Goal: Task Accomplishment & Management: Manage account settings

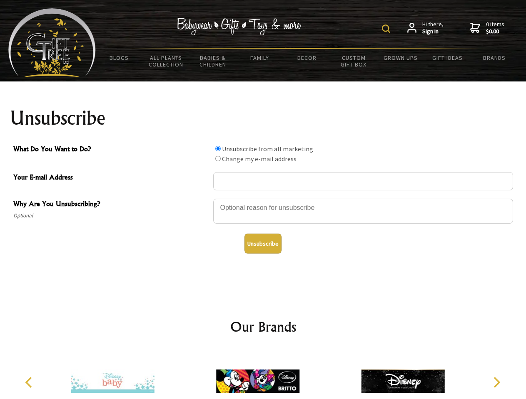
click at [387, 29] on img at bounding box center [386, 29] width 8 height 8
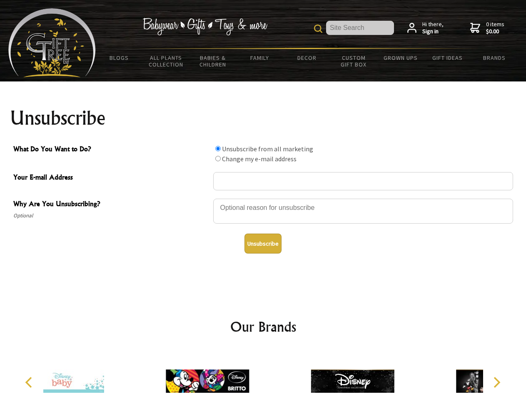
click at [263, 198] on div at bounding box center [363, 212] width 300 height 29
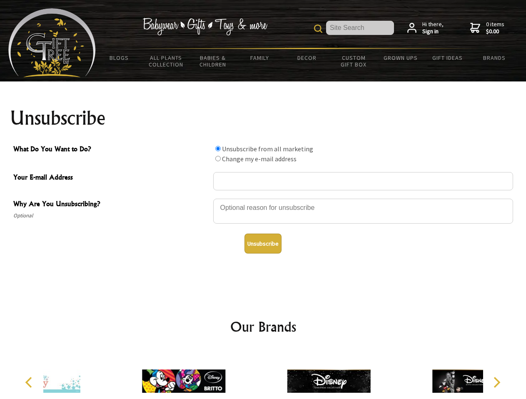
click at [218, 149] on input "What Do You Want to Do?" at bounding box center [217, 148] width 5 height 5
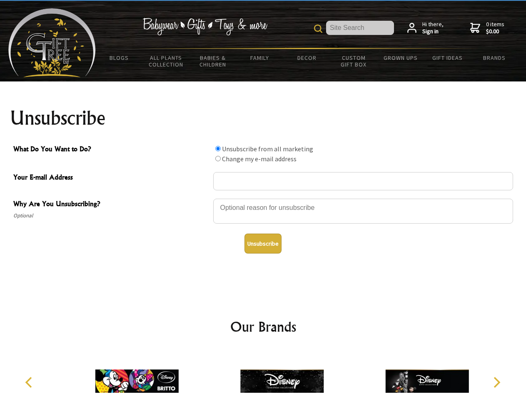
click at [218, 159] on input "What Do You Want to Do?" at bounding box center [217, 158] width 5 height 5
radio input "true"
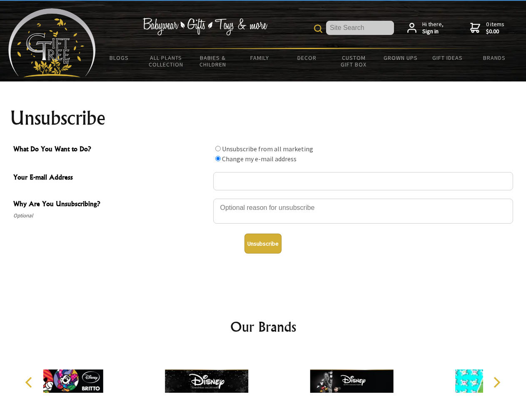
click at [263, 244] on button "Unsubscribe" at bounding box center [262, 244] width 37 height 20
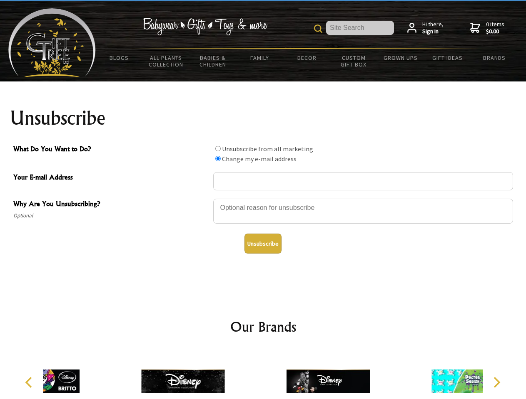
click at [30, 383] on icon "Previous" at bounding box center [29, 382] width 11 height 11
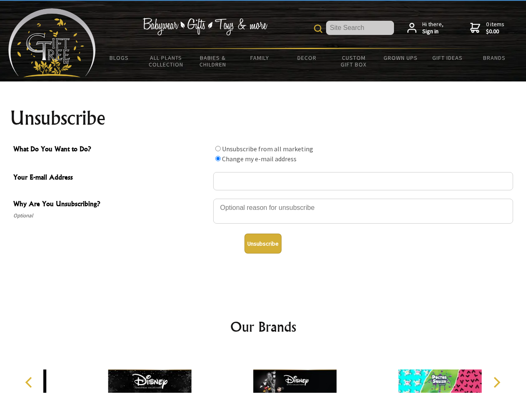
click at [496, 383] on icon "Next" at bounding box center [495, 382] width 11 height 11
